Goal: Task Accomplishment & Management: Complete application form

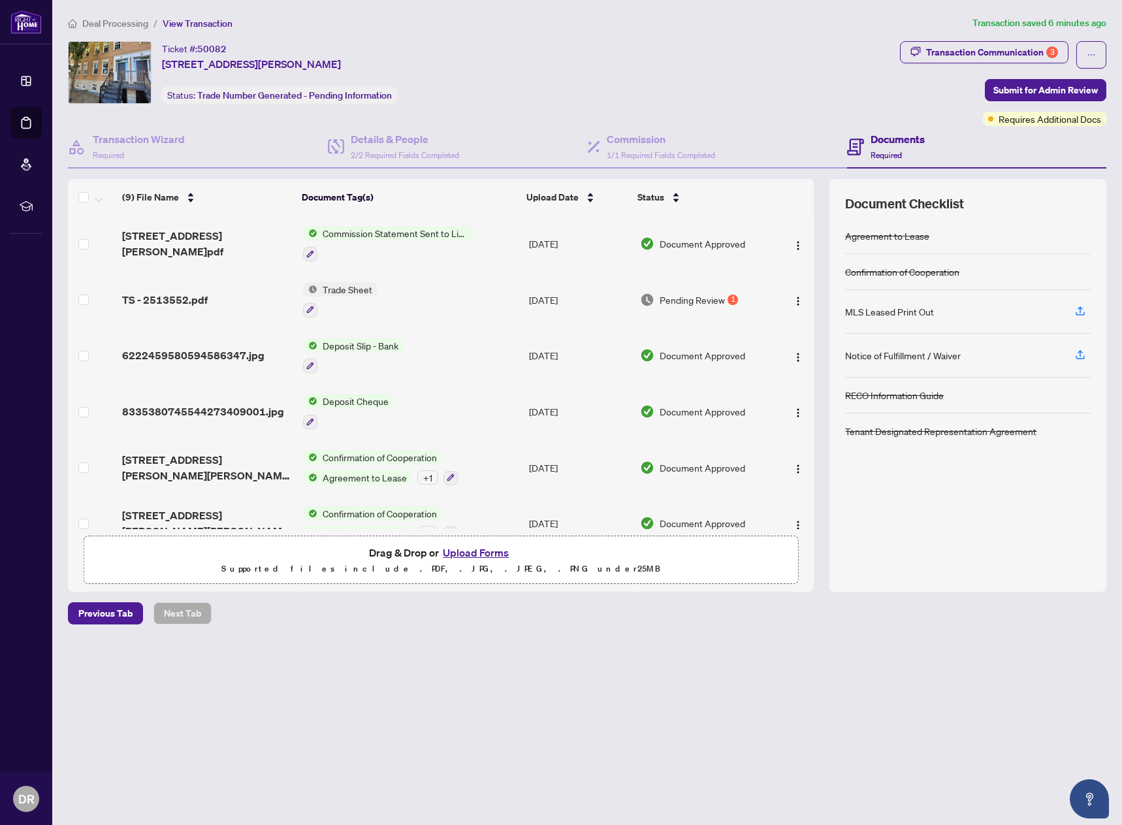
click at [349, 286] on span "Trade Sheet" at bounding box center [347, 289] width 60 height 14
click at [175, 297] on span "TS - 2513552.pdf" at bounding box center [165, 300] width 86 height 16
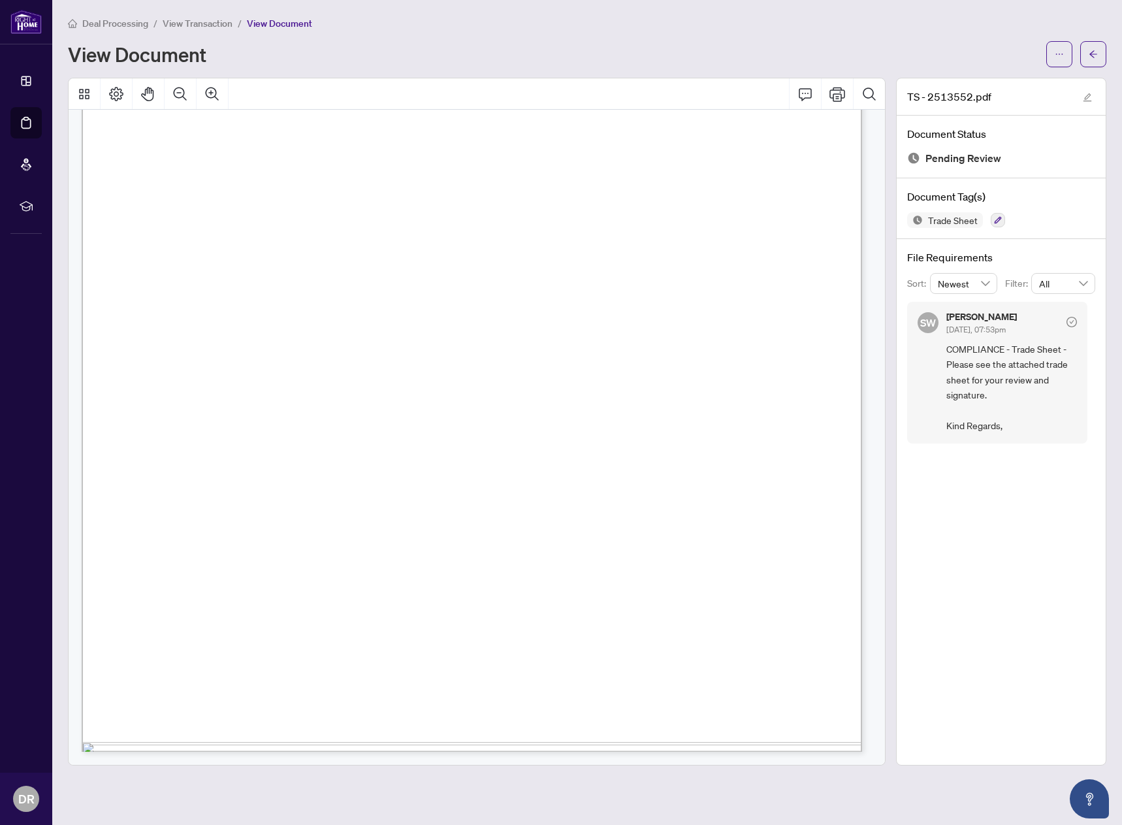
scroll to position [120, 0]
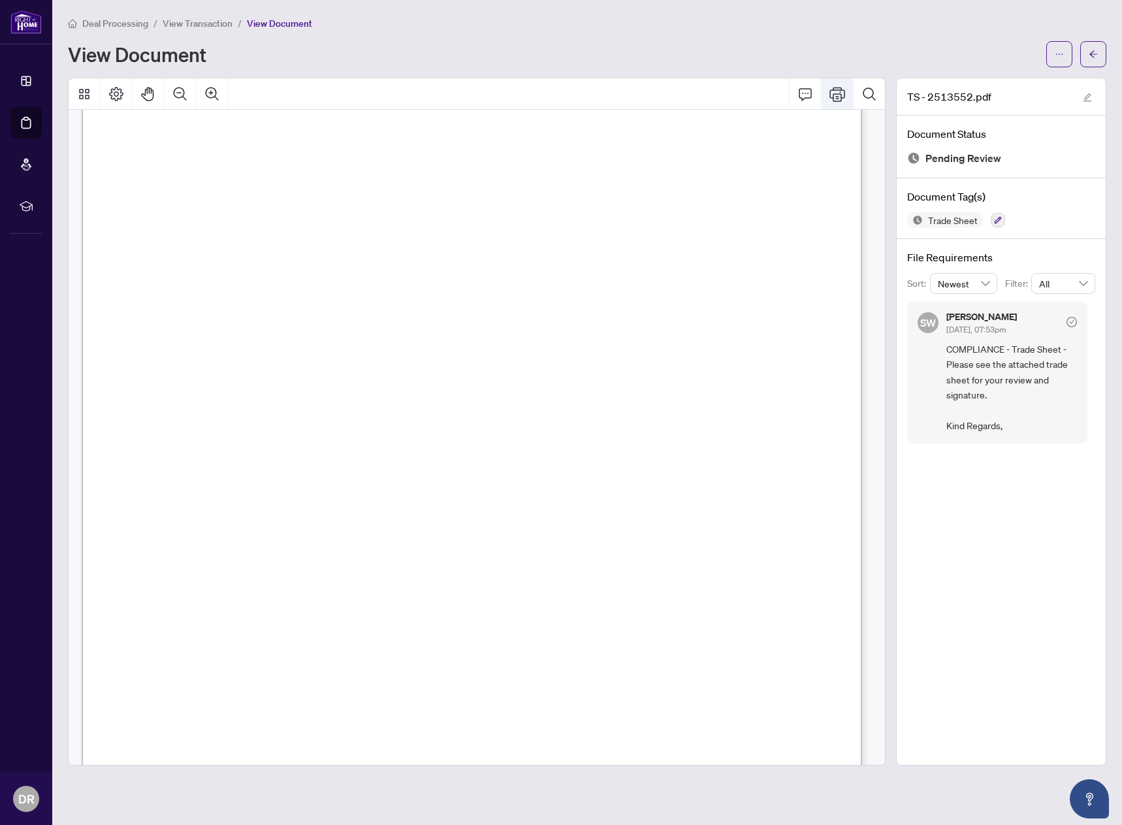
click at [837, 91] on icon "Print" at bounding box center [837, 94] width 16 height 16
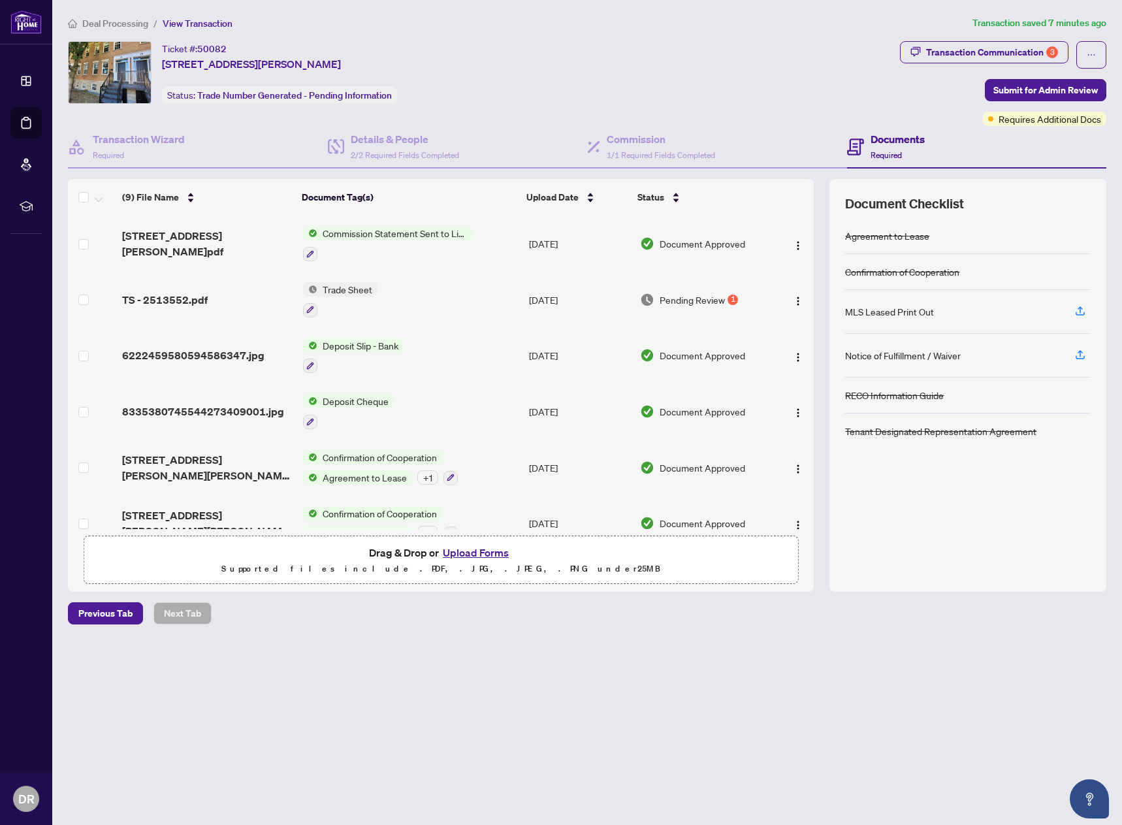
click at [478, 553] on button "Upload Forms" at bounding box center [476, 552] width 74 height 17
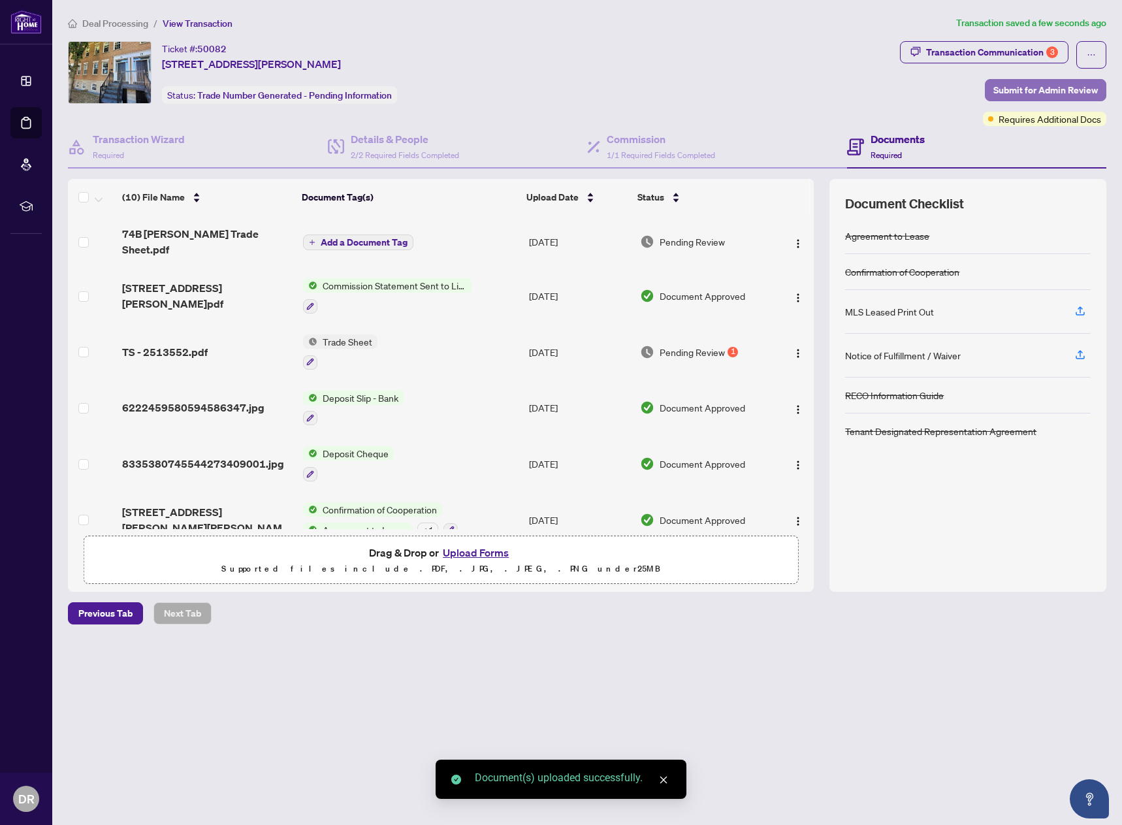
click at [1041, 86] on span "Submit for Admin Review" at bounding box center [1045, 90] width 105 height 21
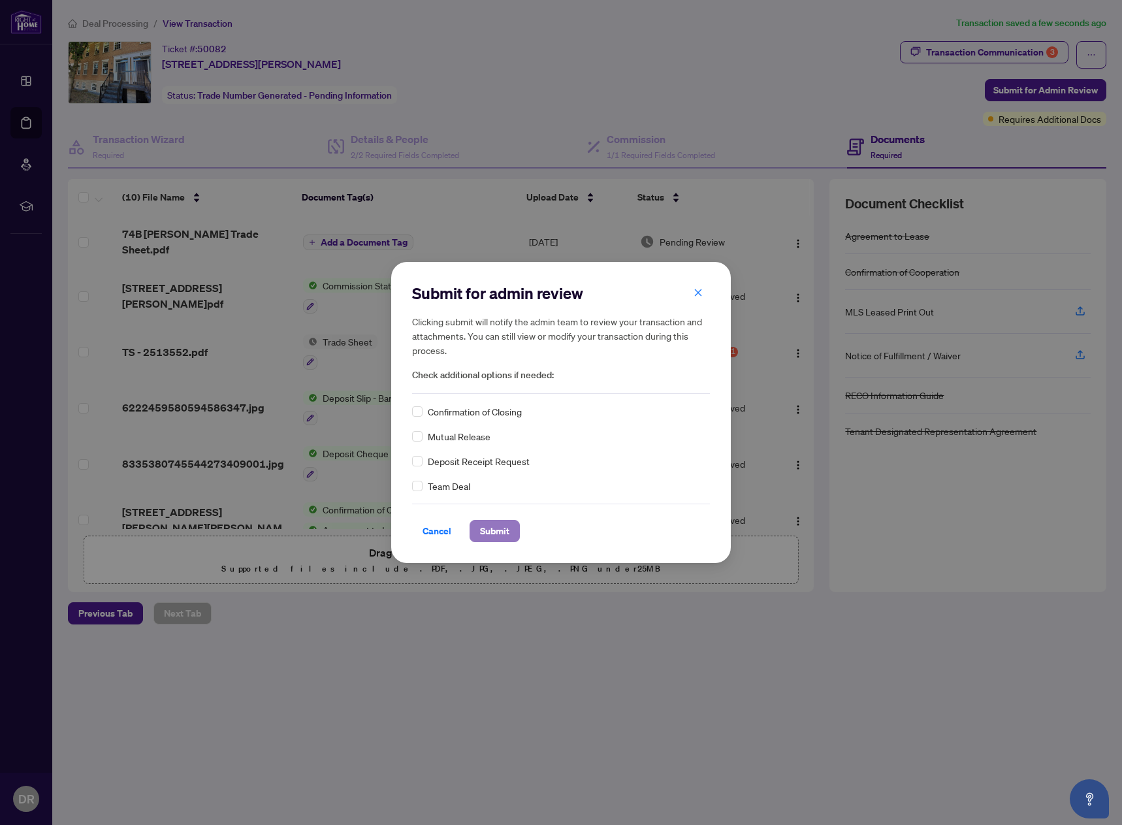
click at [491, 526] on span "Submit" at bounding box center [494, 531] width 29 height 21
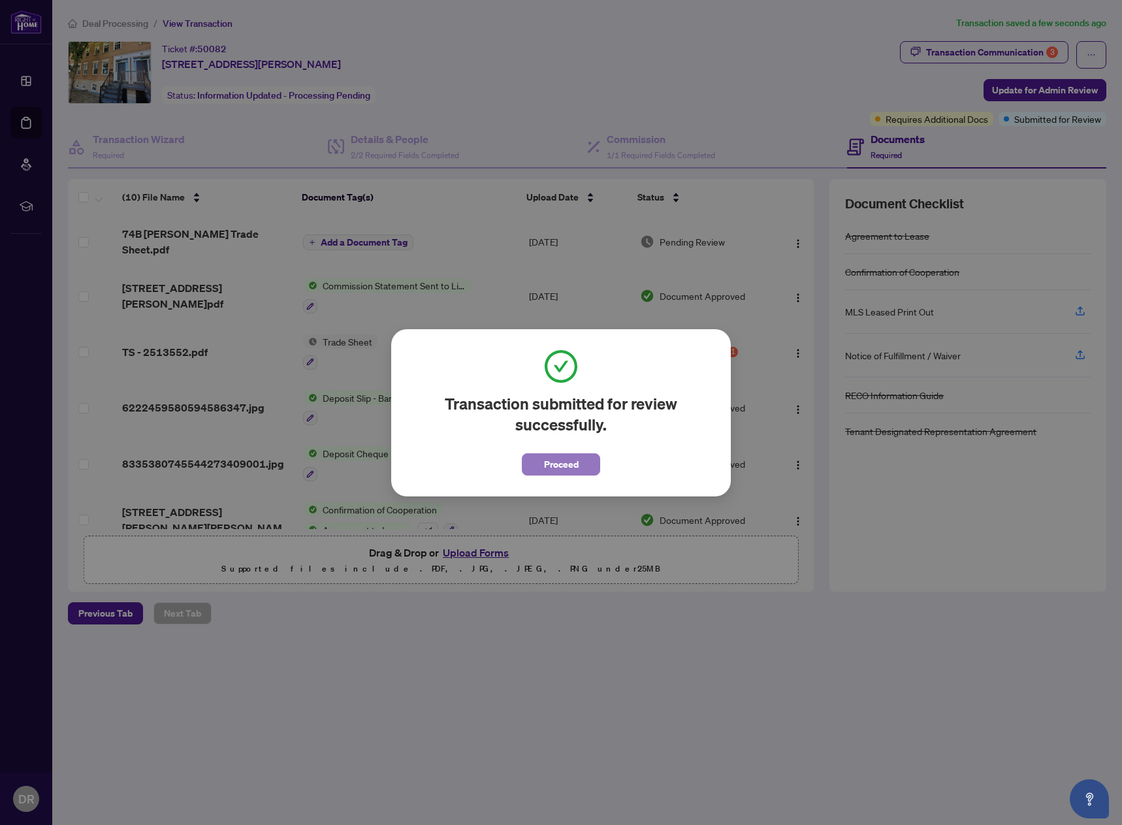
click at [559, 468] on span "Proceed" at bounding box center [561, 464] width 35 height 21
